Goal: Task Accomplishment & Management: Manage account settings

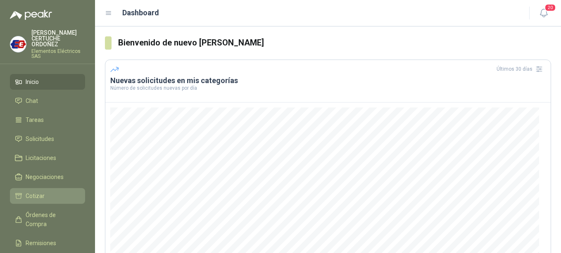
click at [34, 197] on span "Cotizar" at bounding box center [35, 195] width 19 height 9
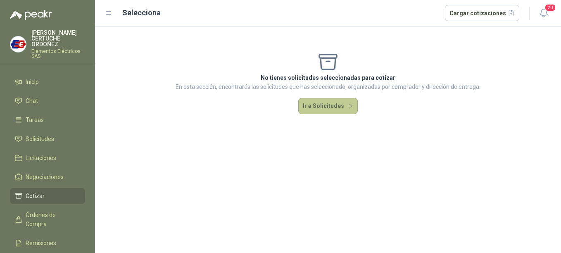
click at [323, 107] on button "Ir a Solicitudes" at bounding box center [327, 106] width 59 height 17
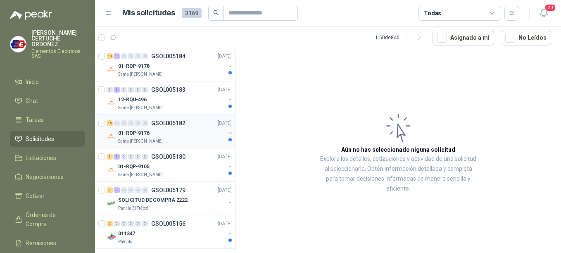
scroll to position [165, 0]
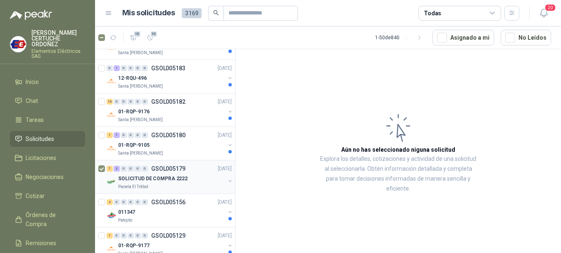
click at [152, 182] on p "SOLICITUD DE COMPRA 2222" at bounding box center [152, 179] width 69 height 8
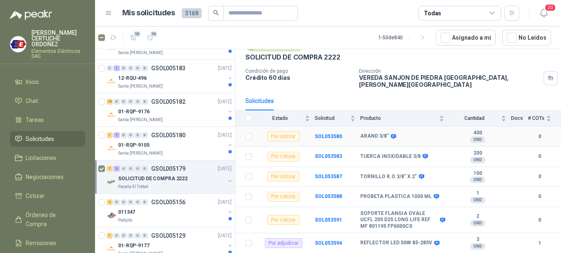
scroll to position [83, 0]
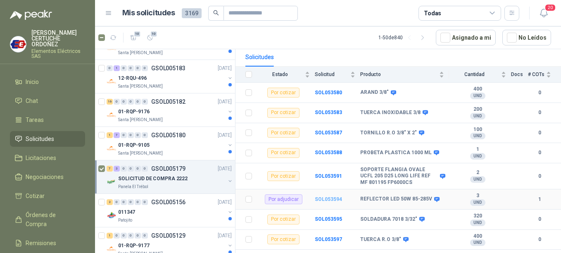
click at [331, 196] on b "SOL053594" at bounding box center [328, 199] width 27 height 6
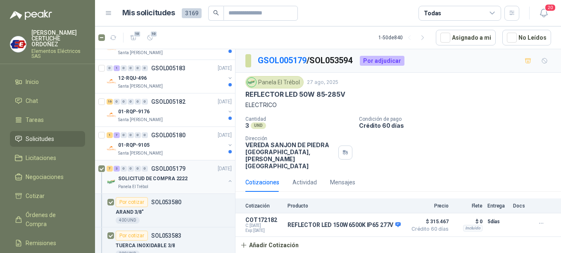
click at [137, 180] on p "SOLICITUD DE COMPRA 2222" at bounding box center [152, 179] width 69 height 8
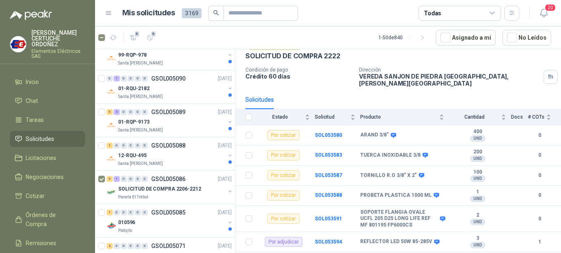
scroll to position [111, 0]
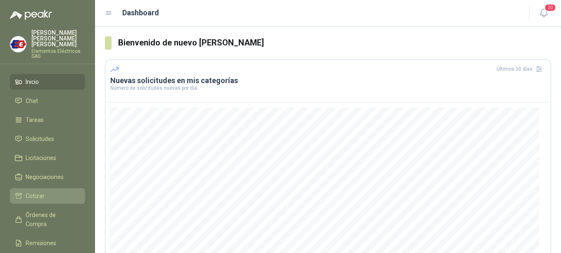
click at [35, 198] on span "Cotizar" at bounding box center [35, 195] width 19 height 9
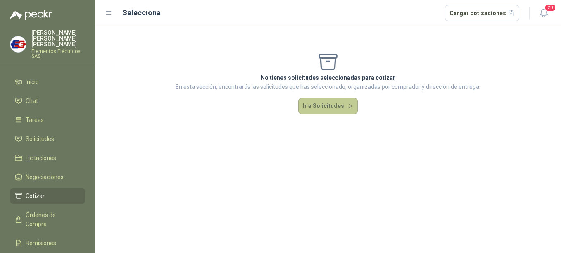
click at [325, 107] on button "Ir a Solicitudes" at bounding box center [327, 106] width 59 height 17
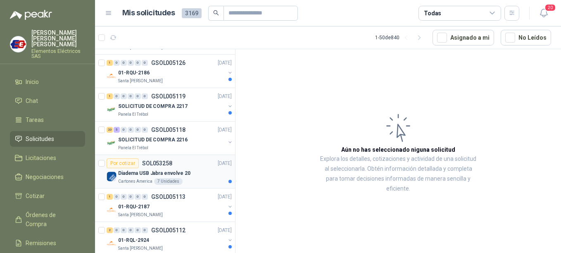
scroll to position [372, 0]
click at [140, 144] on div "SOLICITUD DE COMPRA 2216" at bounding box center [171, 139] width 107 height 10
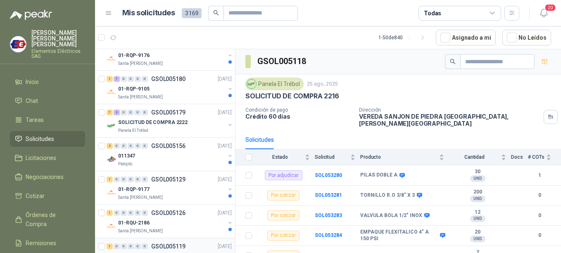
scroll to position [207, 0]
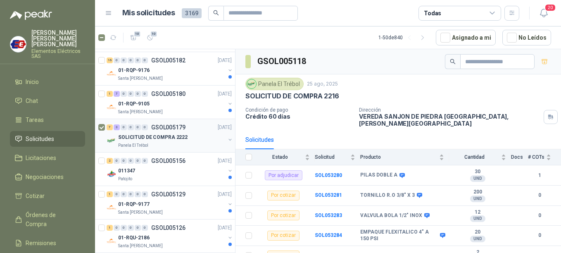
click at [144, 138] on p "SOLICITUD DE COMPRA 2222" at bounding box center [152, 137] width 69 height 8
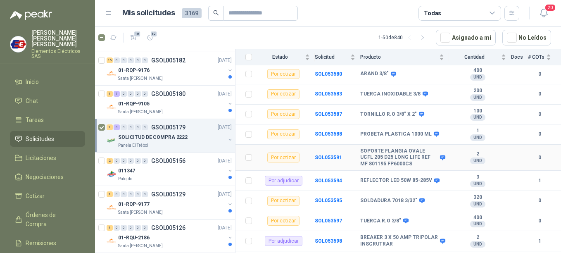
scroll to position [111, 0]
